Goal: Task Accomplishment & Management: Complete application form

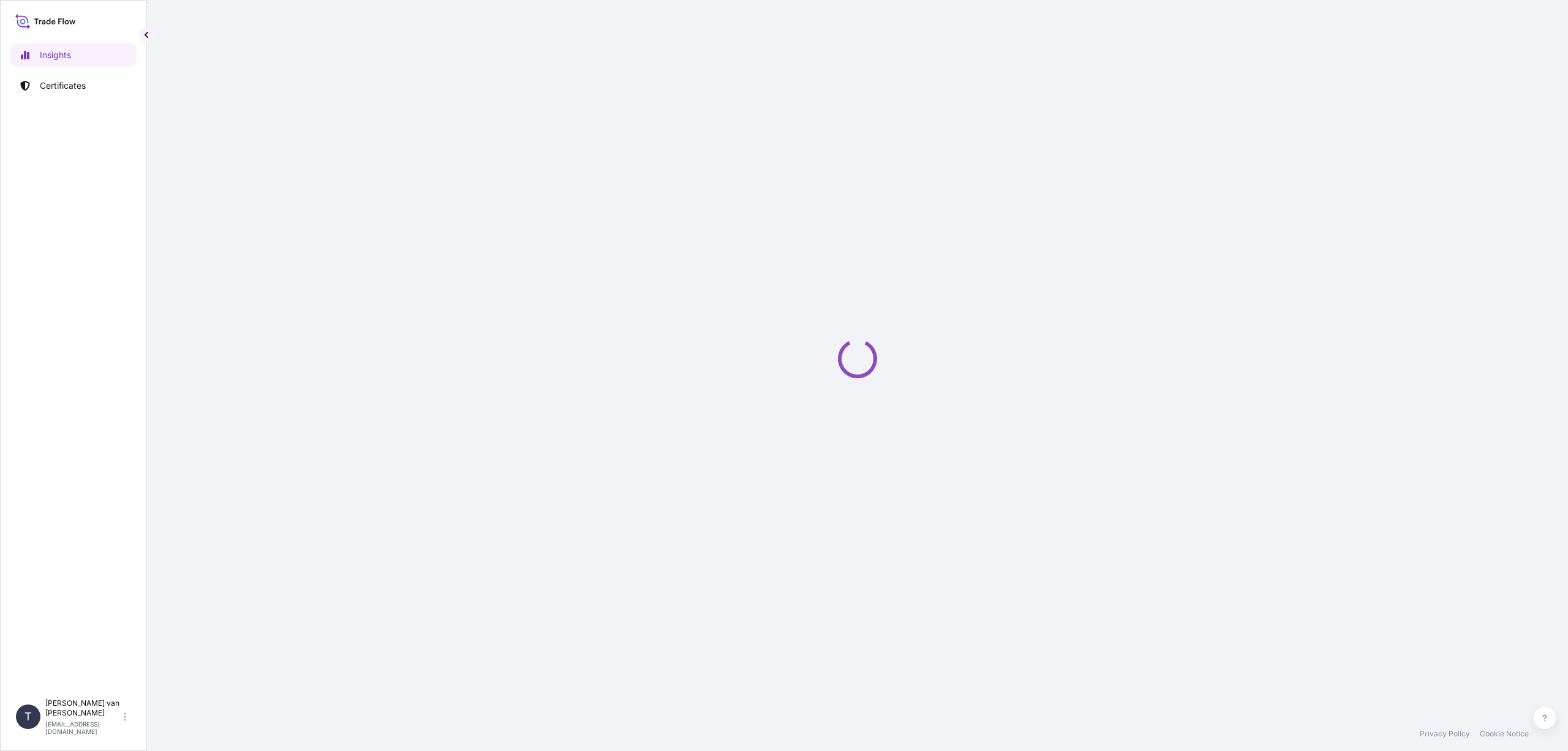
select select "2025"
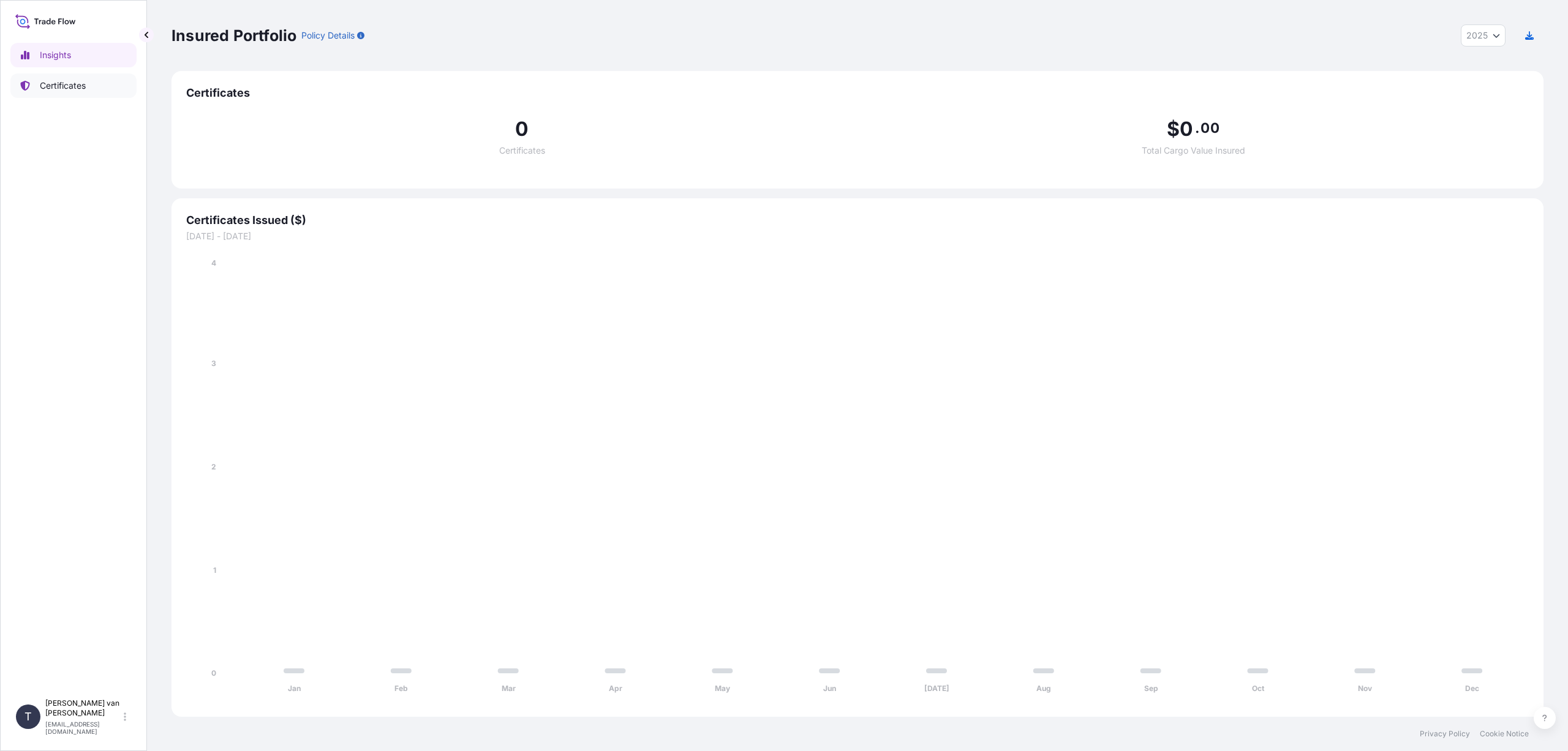
click at [67, 87] on p "Certificates" at bounding box center [63, 86] width 46 height 12
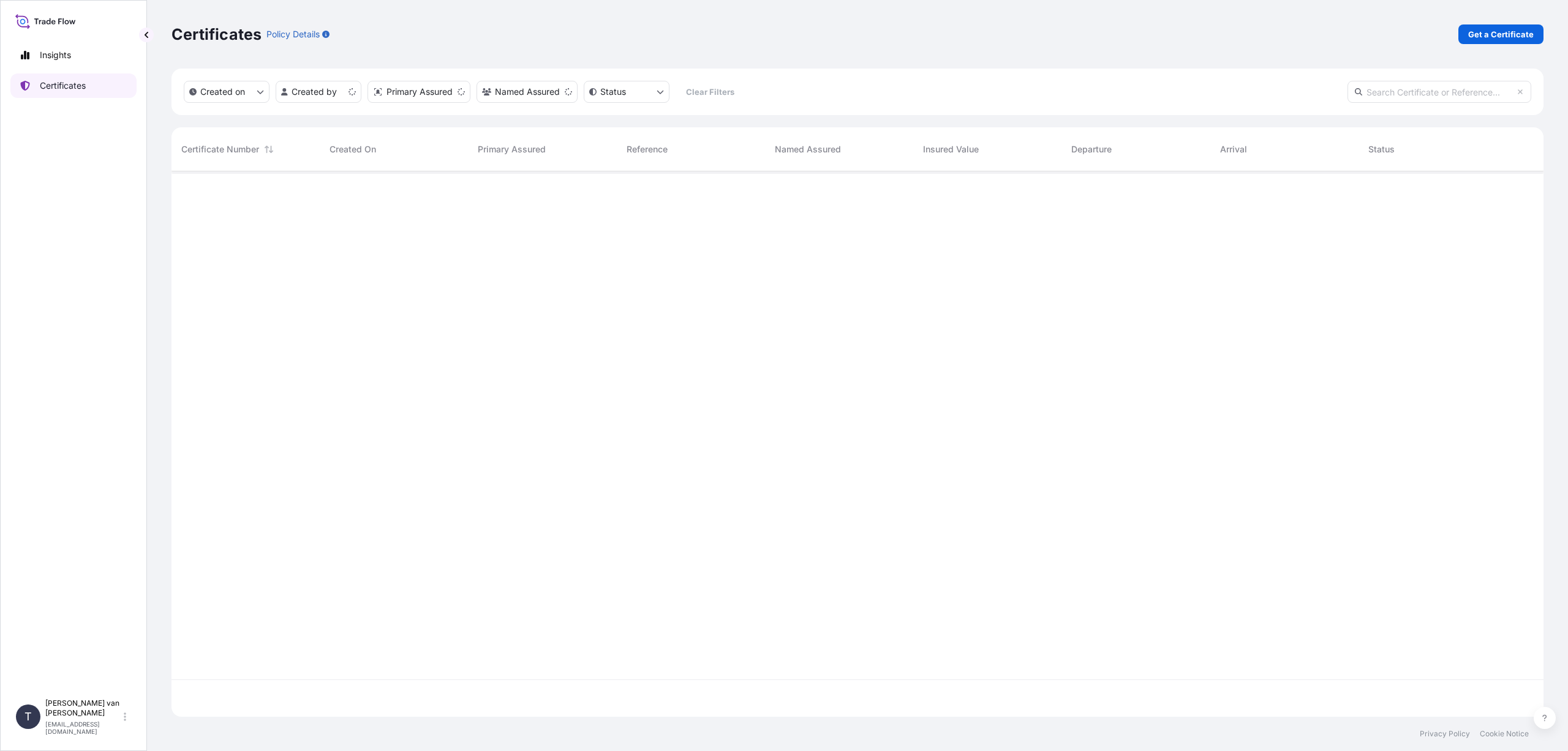
scroll to position [543, 1363]
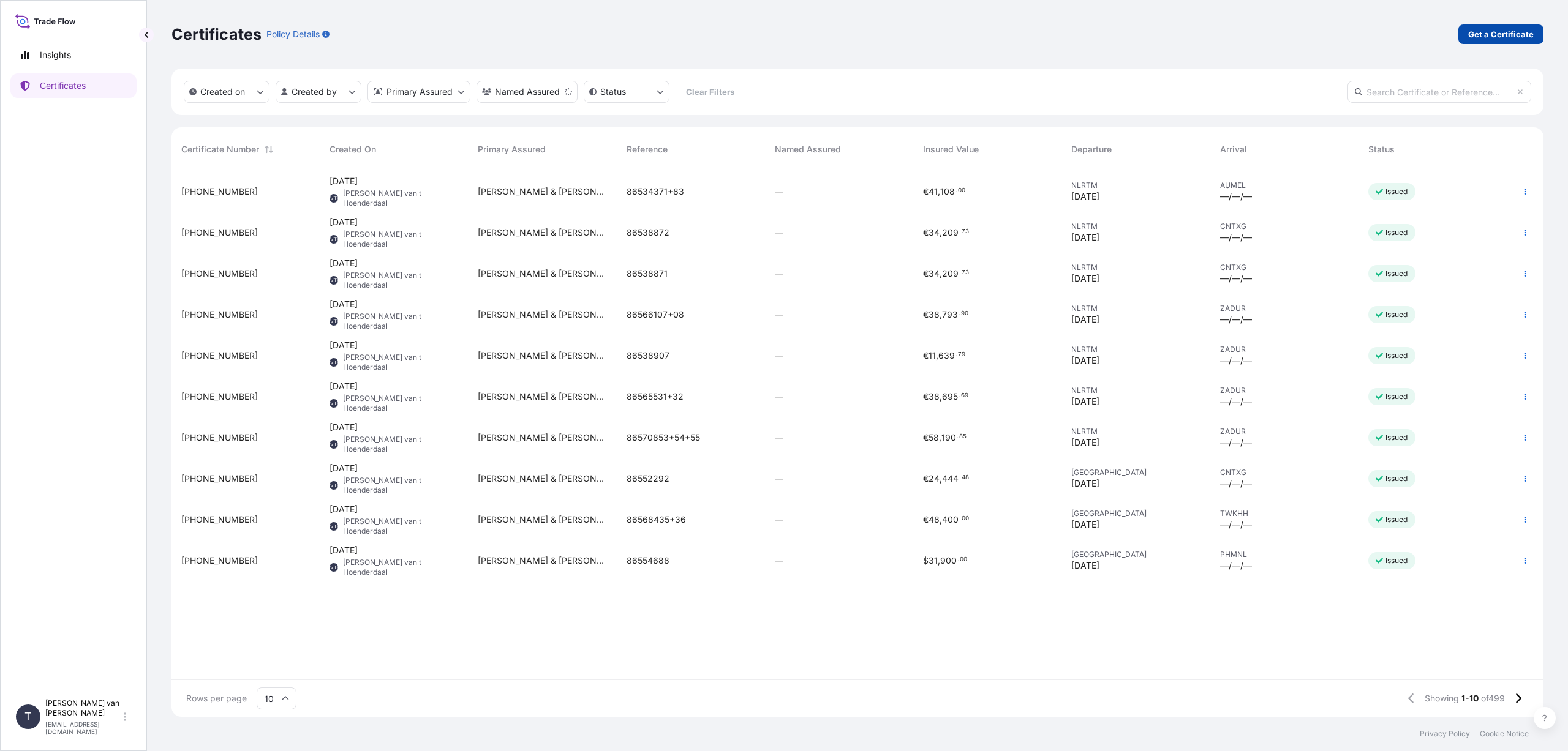
click at [1490, 35] on p "Get a Certificate" at bounding box center [1500, 34] width 65 height 12
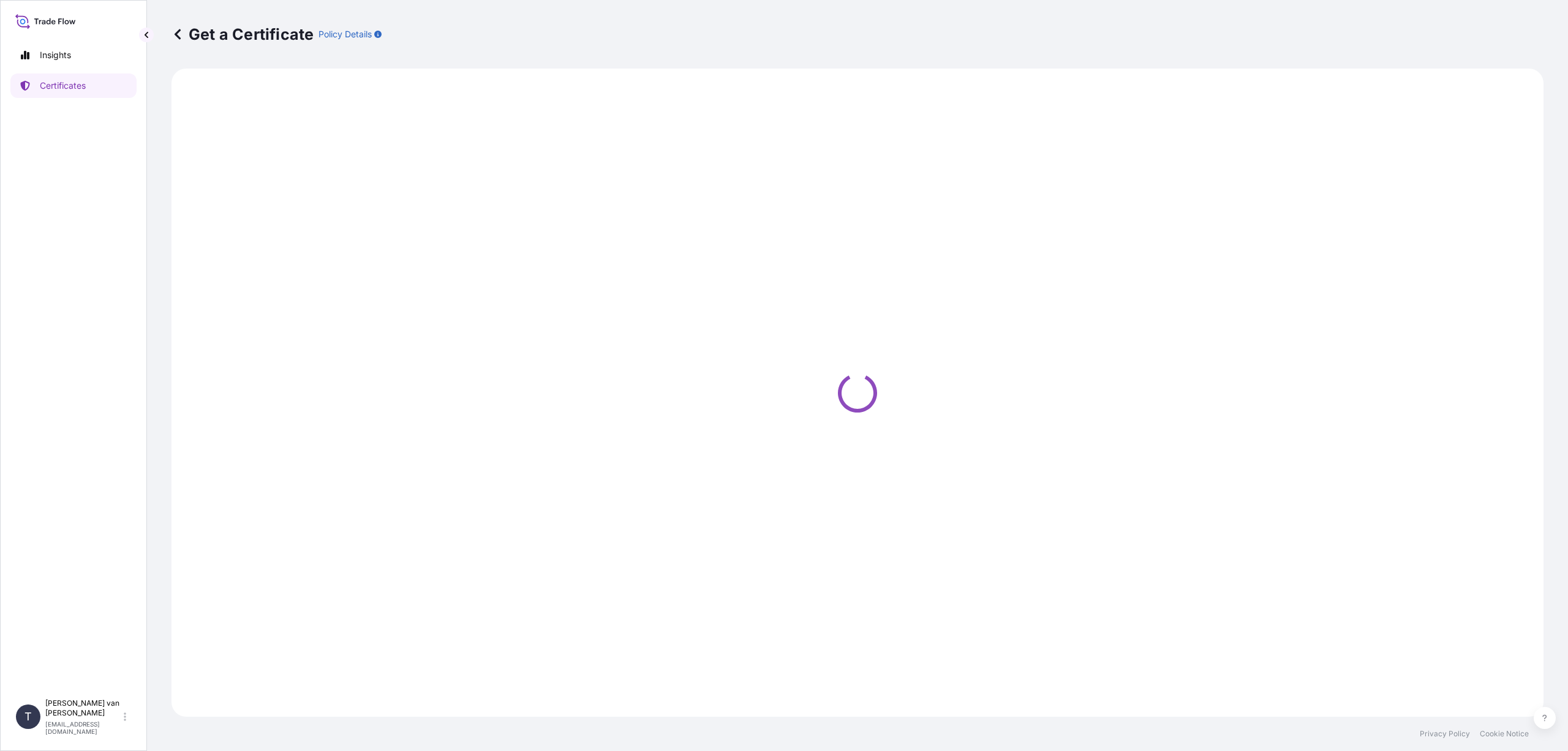
select select "Sea"
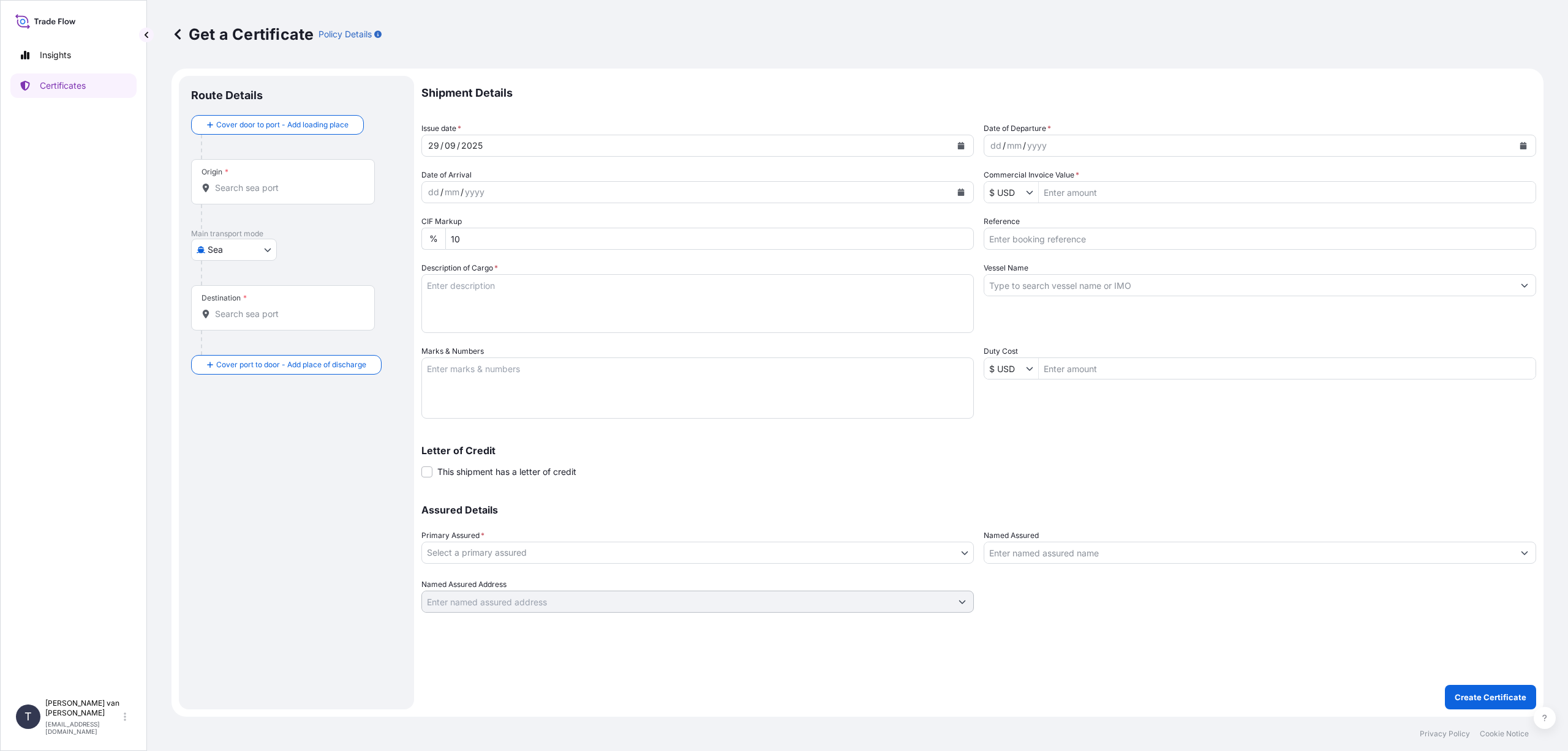
click at [497, 145] on div "[DATE]" at bounding box center [686, 145] width 529 height 22
click at [958, 147] on icon "Calendar" at bounding box center [961, 145] width 6 height 7
click at [536, 296] on div "26" at bounding box center [535, 296] width 22 height 22
click at [1520, 145] on icon "Calendar" at bounding box center [1523, 145] width 7 height 7
click at [1097, 293] on div "26" at bounding box center [1098, 296] width 22 height 22
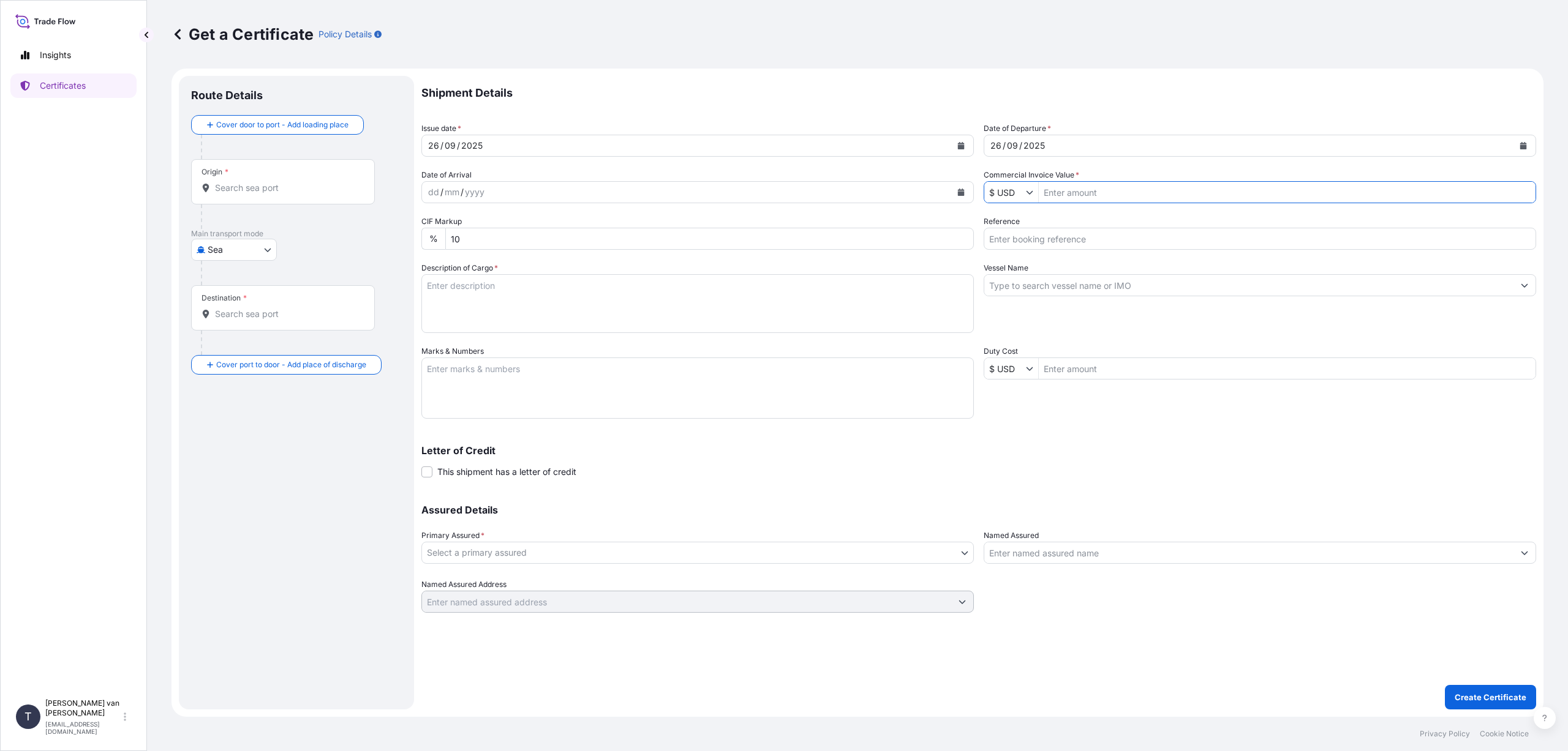
click at [1060, 191] on input "Commercial Invoice Value *" at bounding box center [1287, 192] width 497 height 22
type input "18,480"
click at [1009, 245] on input "Reference" at bounding box center [1260, 239] width 553 height 22
type input "86576308"
click at [1007, 283] on input "Vessel Name" at bounding box center [1248, 285] width 529 height 22
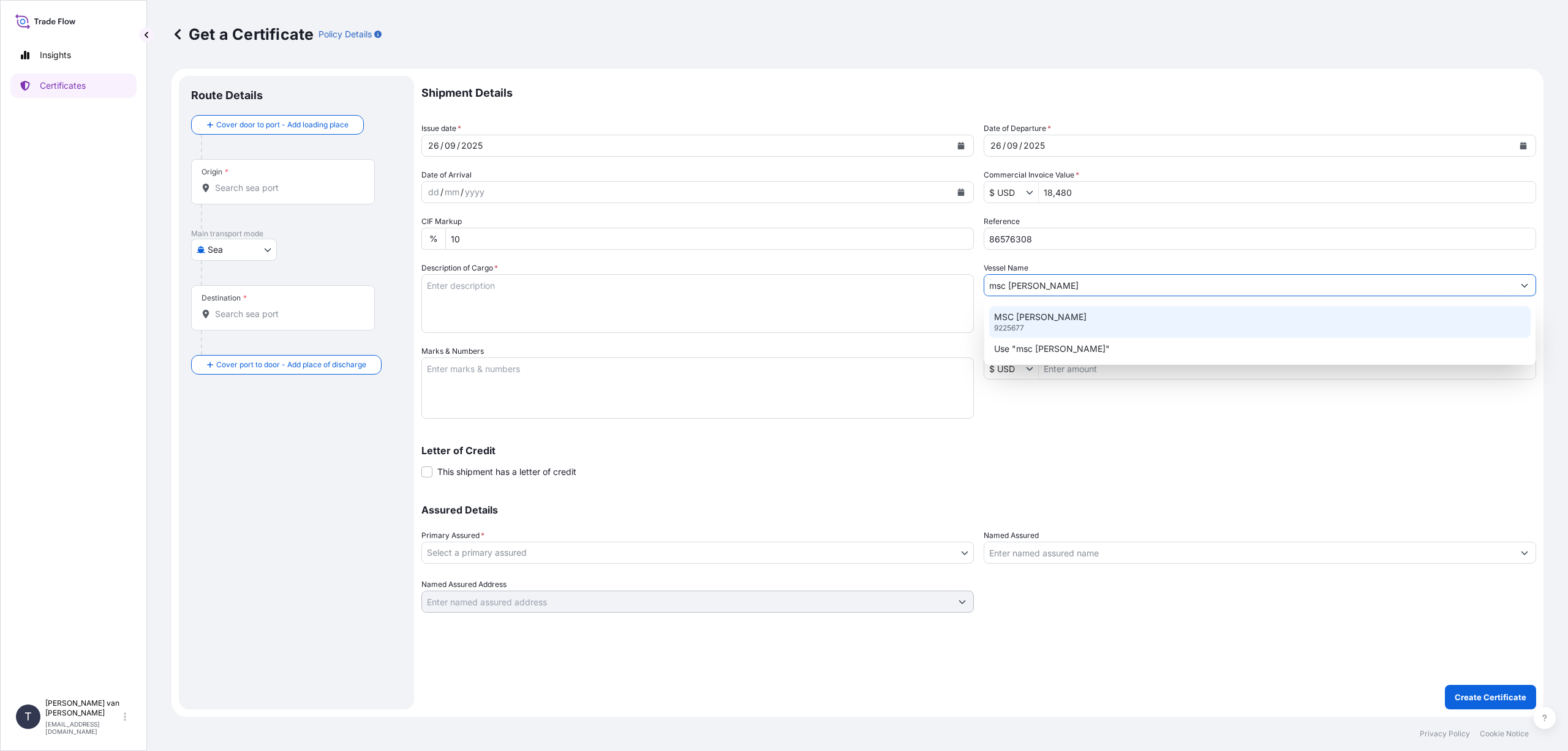
click at [1030, 321] on p "MSC [PERSON_NAME]" at bounding box center [1040, 317] width 93 height 12
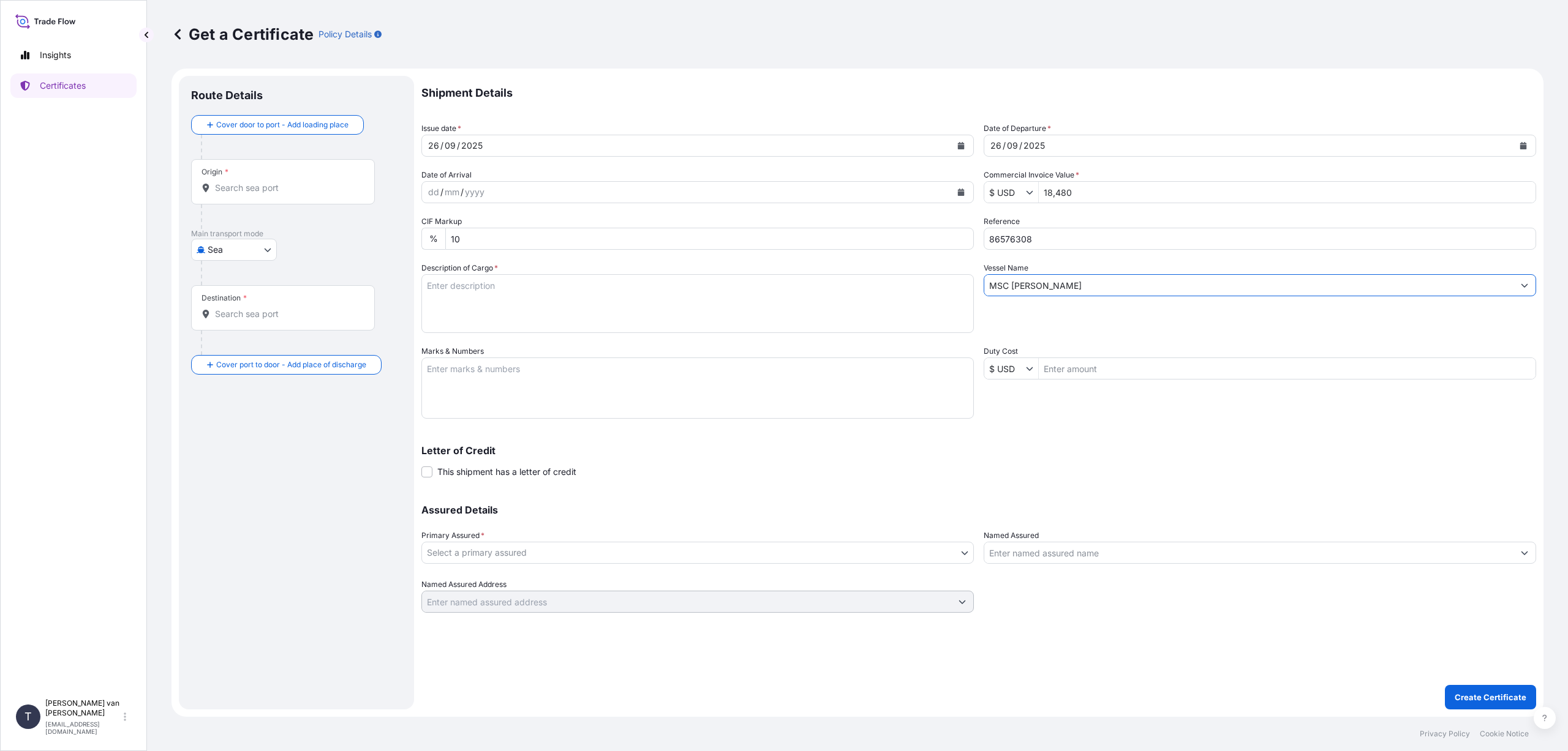
type input "MSC [PERSON_NAME]"
click at [449, 288] on textarea "Description of Cargo *" at bounding box center [698, 304] width 553 height 59
click at [537, 286] on textarea "1x 20ft container, containin g:" at bounding box center [698, 304] width 553 height 59
click at [449, 307] on textarea "1x 20ft container, containing:" at bounding box center [698, 304] width 553 height 59
click at [442, 303] on textarea "1x 20ft container, containing:" at bounding box center [698, 304] width 553 height 59
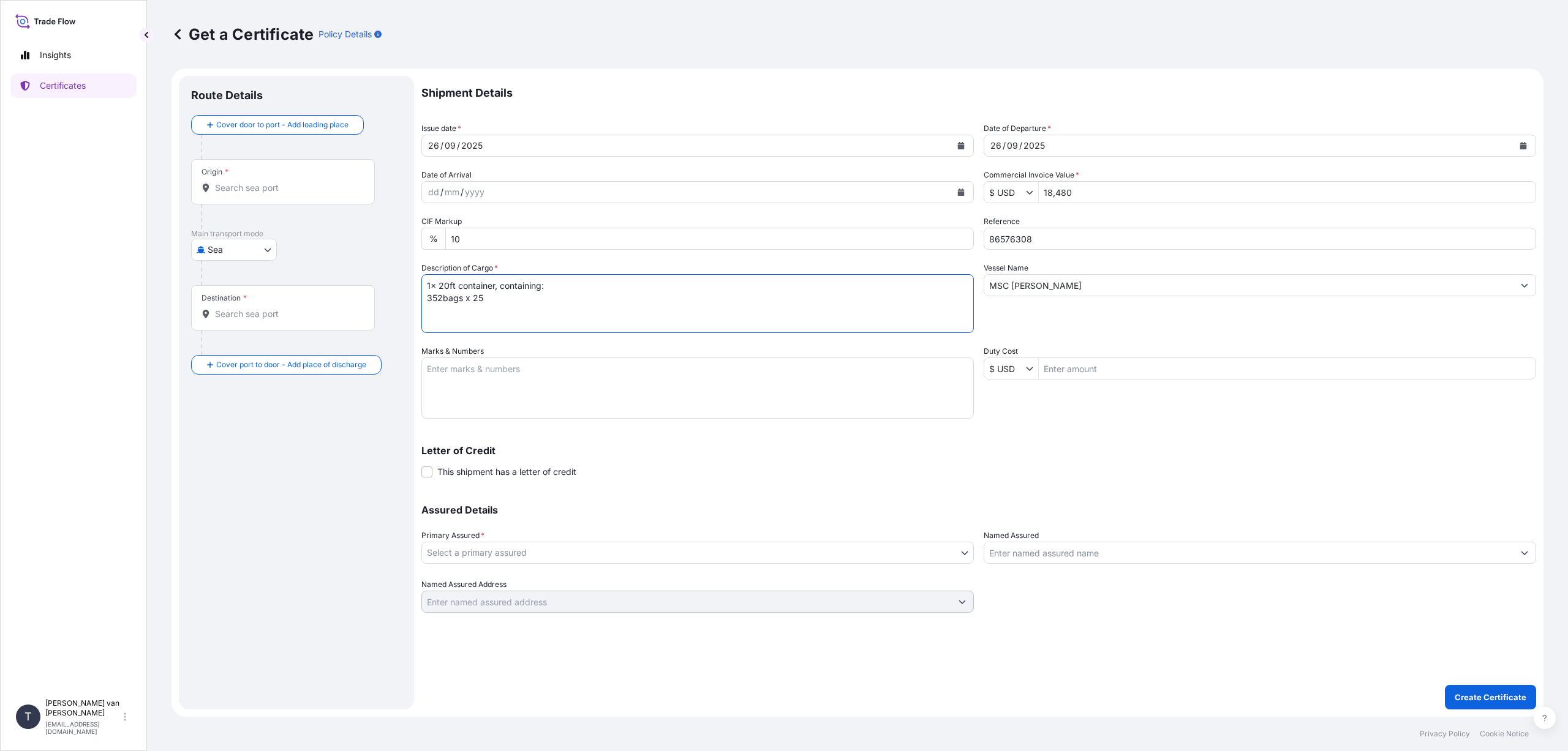
click at [442, 298] on textarea "1x 20ft container, containing: 352bags x 25" at bounding box center [698, 304] width 553 height 59
click at [491, 299] on textarea "1x 20ft container, containing: 352 bags x 25" at bounding box center [698, 304] width 553 height 59
type textarea "1x 20ft container, containing: 352 bags x 25 kg Merigel 300 HScode: 35051090 Ne…"
click at [498, 379] on textarea "Marks & Numbers" at bounding box center [698, 388] width 553 height 61
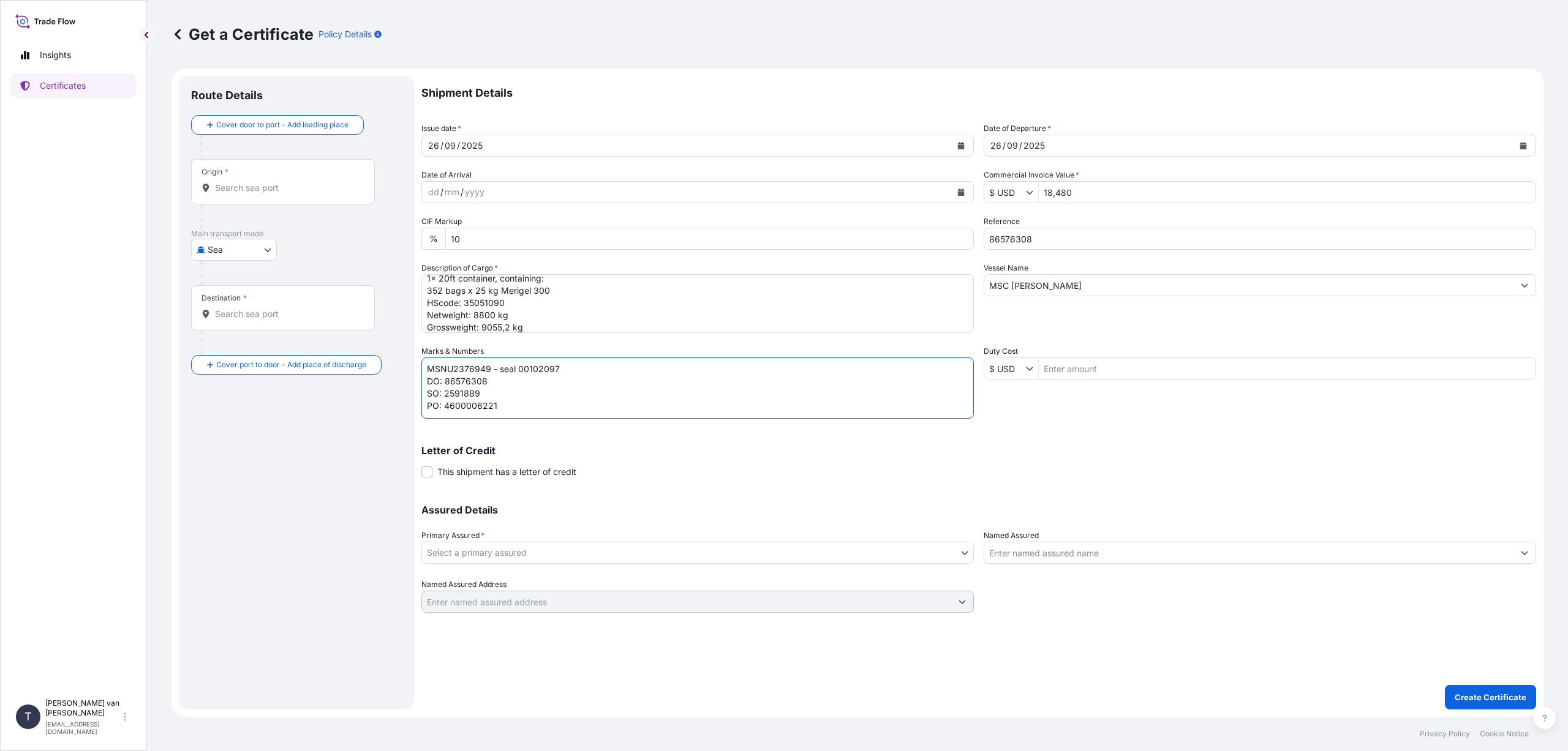
scroll to position [5, 0]
type textarea "MSNU2376949 - seal 00102097 DO: 86576308 SO: 2591889 PO: 4600006221 CIC HOLDING…"
click at [510, 557] on body "Insights Certificates T [PERSON_NAME] van t Hoenderdaal [EMAIL_ADDRESS][DOMAIN_…" at bounding box center [784, 376] width 1568 height 751
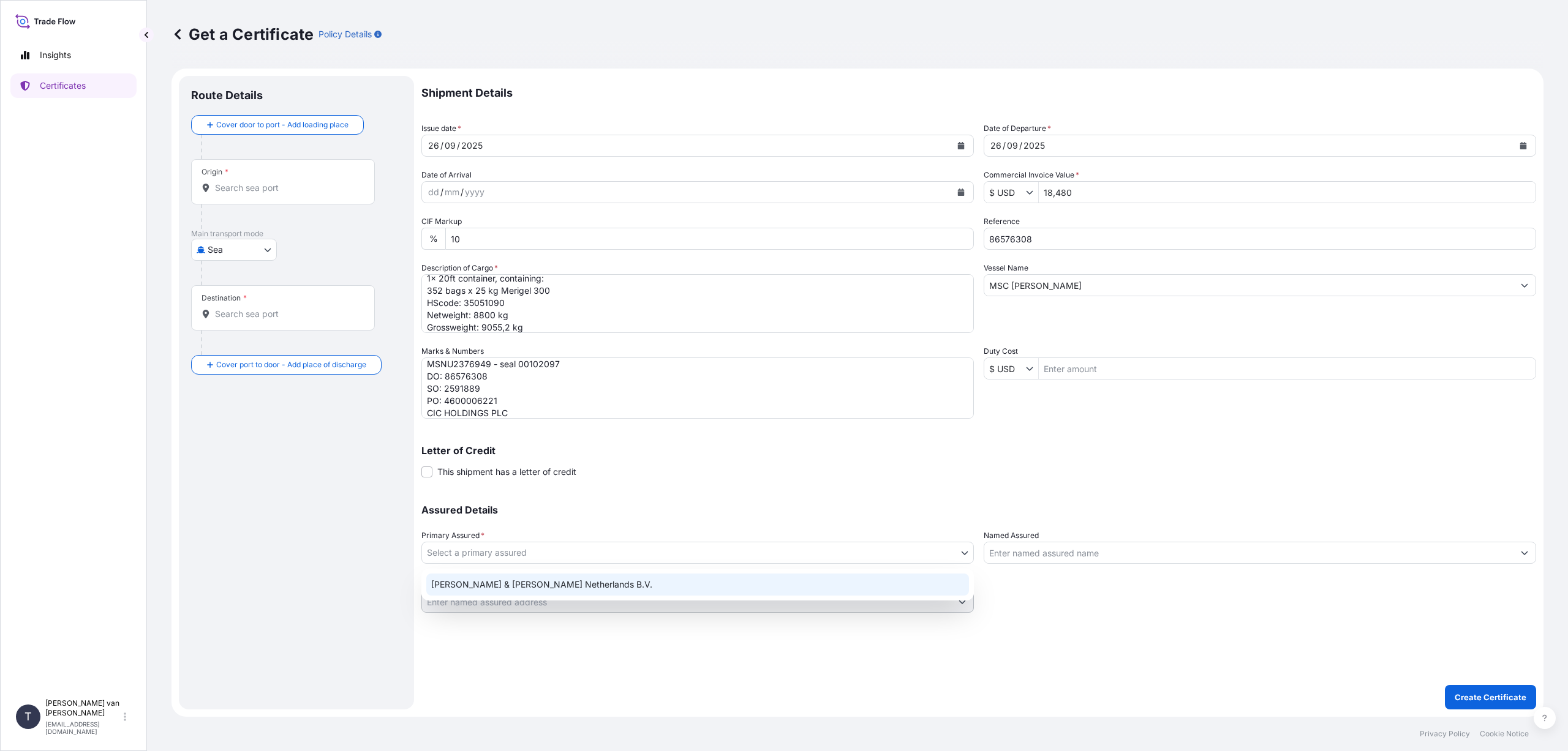
click at [498, 585] on div "[PERSON_NAME] & [PERSON_NAME] Netherlands B.V." at bounding box center [697, 584] width 543 height 22
select select "31666"
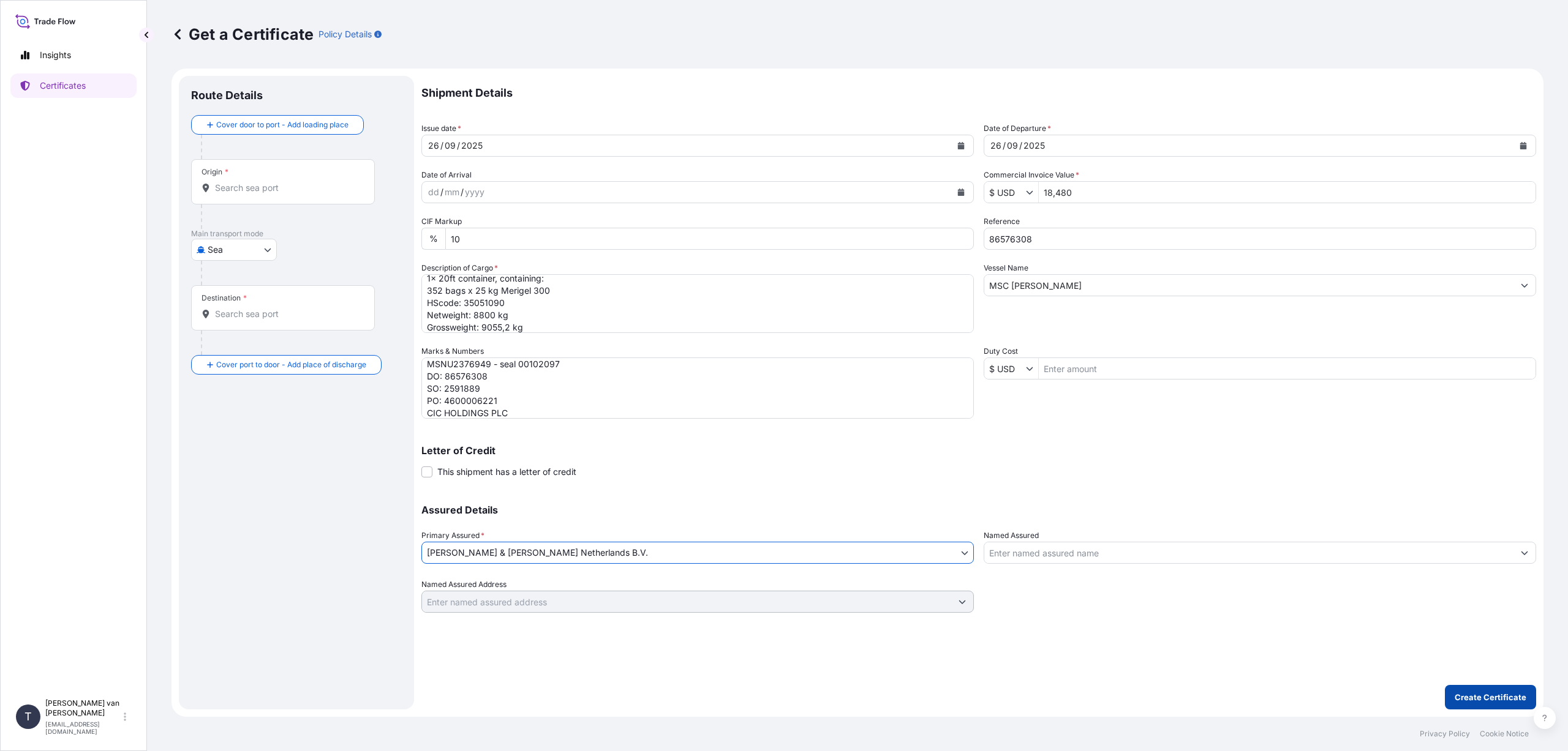
click at [1482, 693] on p "Create Certificate" at bounding box center [1490, 697] width 72 height 12
click at [234, 188] on input "Origin * Please select an origin" at bounding box center [287, 188] width 145 height 12
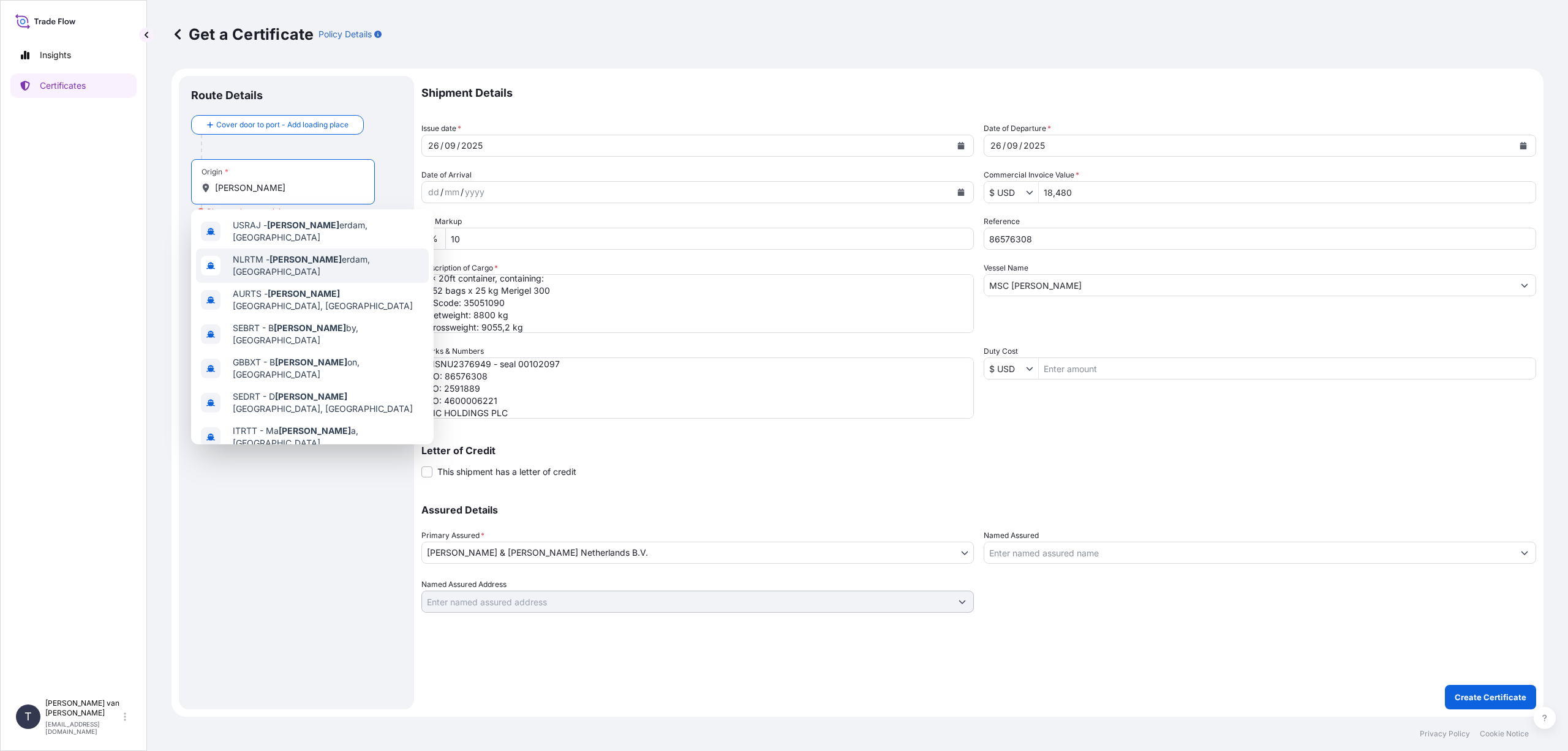
click at [314, 253] on span "NLRTM - [PERSON_NAME] erdam, [GEOGRAPHIC_DATA]" at bounding box center [328, 265] width 191 height 24
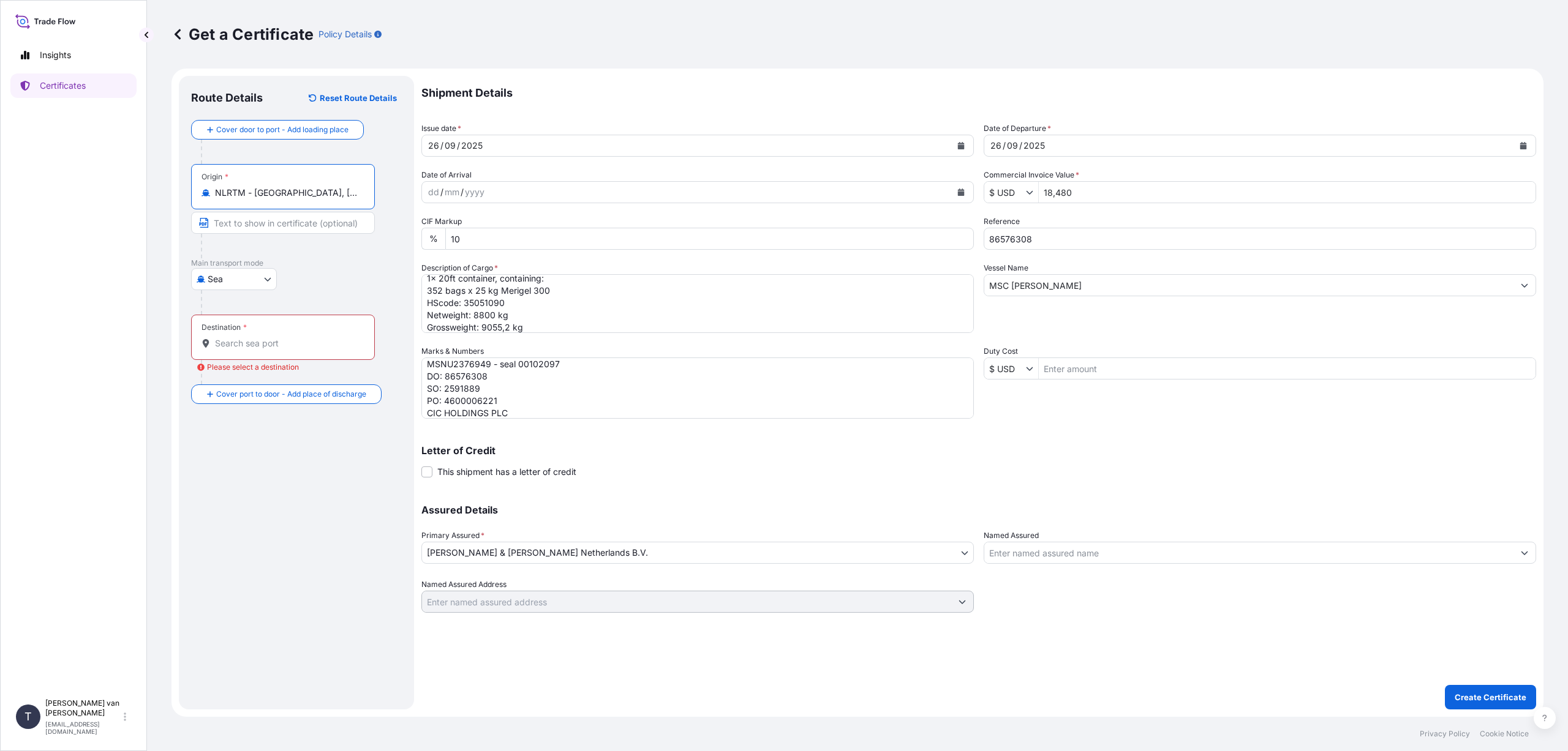
type input "NLRTM - [GEOGRAPHIC_DATA], [GEOGRAPHIC_DATA]"
click at [225, 347] on input "Destination * Please select a destination" at bounding box center [287, 343] width 145 height 12
type input "LKCMB - [GEOGRAPHIC_DATA], [GEOGRAPHIC_DATA]"
click at [1474, 695] on p "Create Certificate" at bounding box center [1490, 697] width 72 height 12
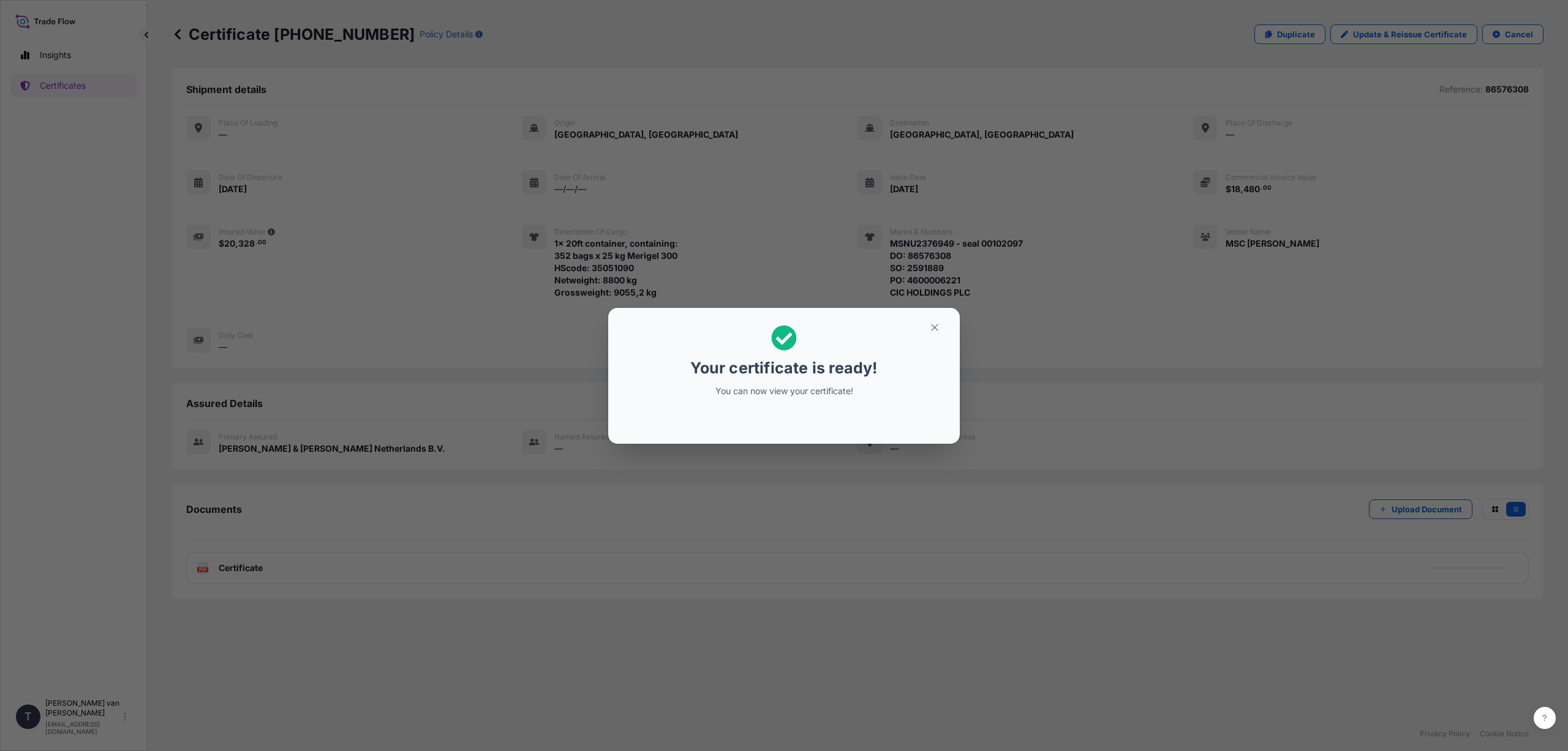
click at [775, 388] on p "You can now view your certificate!" at bounding box center [784, 391] width 189 height 12
click at [939, 324] on icon "button" at bounding box center [934, 327] width 11 height 11
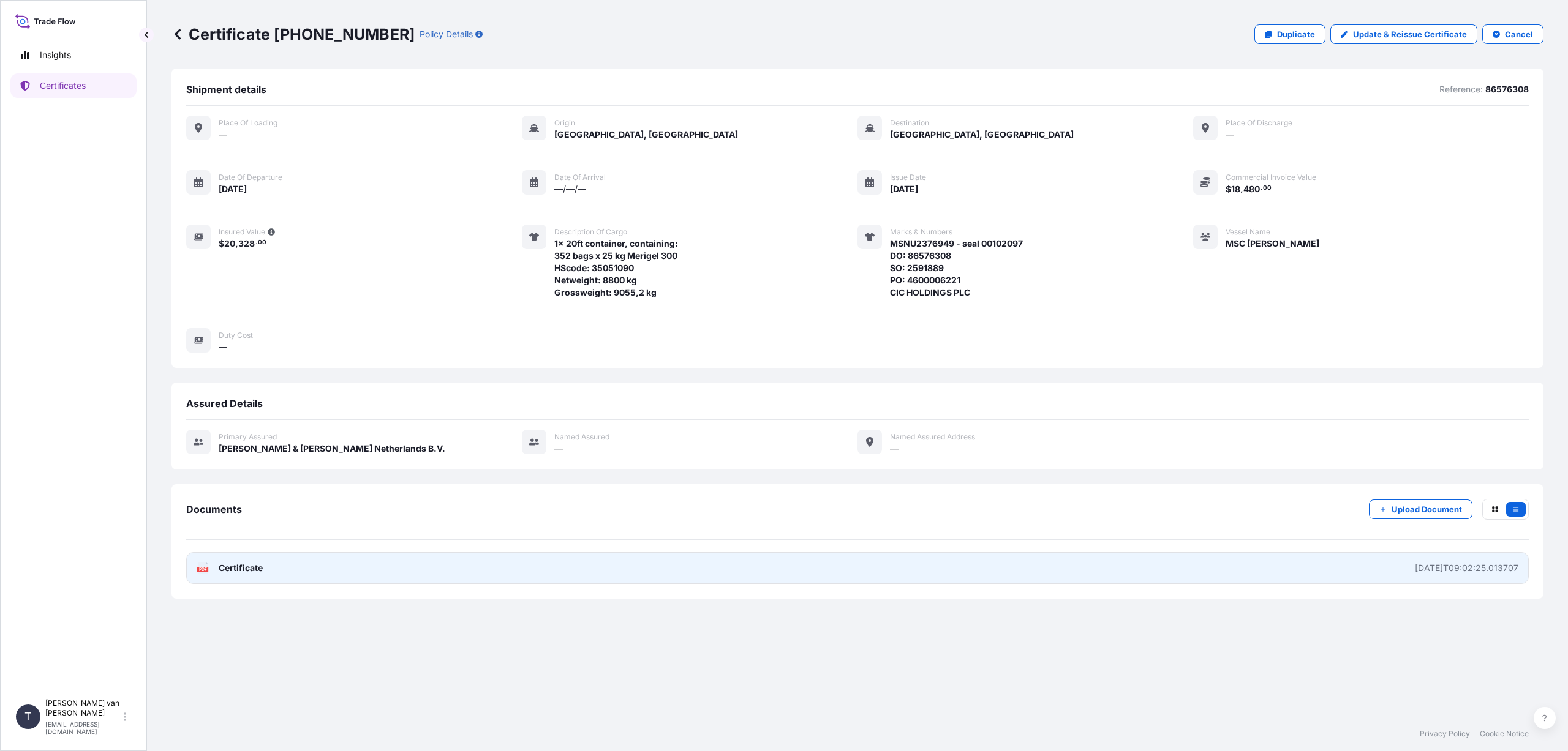
click at [269, 566] on link "PDF Certificate [DATE]T09:02:25.013707" at bounding box center [857, 568] width 1342 height 32
